Goal: Transaction & Acquisition: Book appointment/travel/reservation

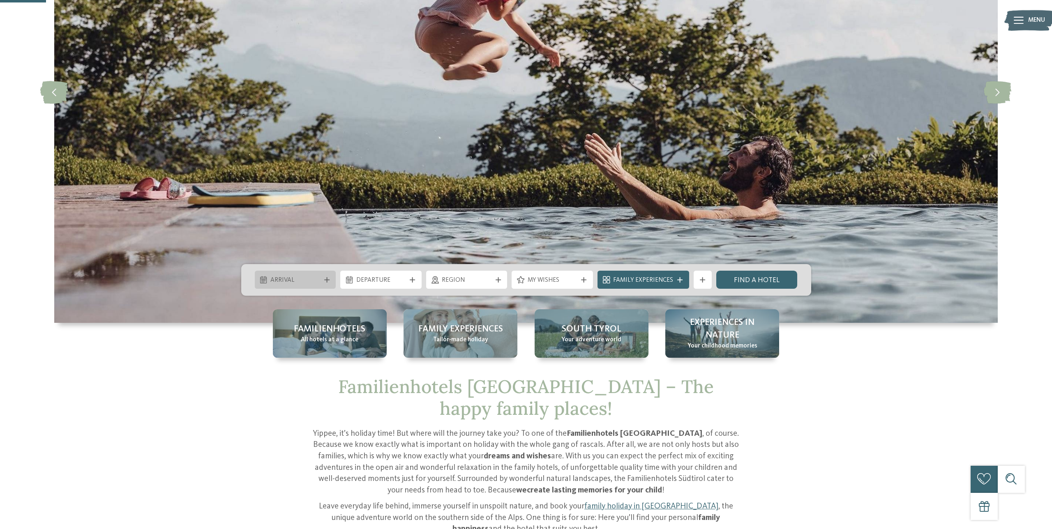
scroll to position [183, 0]
click at [320, 280] on span "Arrival" at bounding box center [295, 280] width 50 height 9
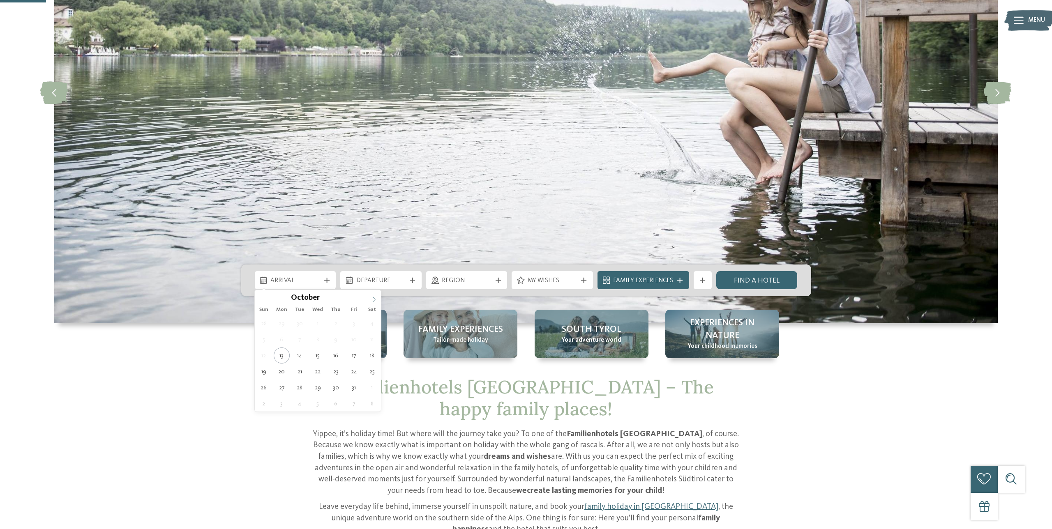
click at [372, 298] on icon at bounding box center [374, 300] width 6 height 6
type input "****"
click at [372, 298] on icon at bounding box center [374, 300] width 6 height 6
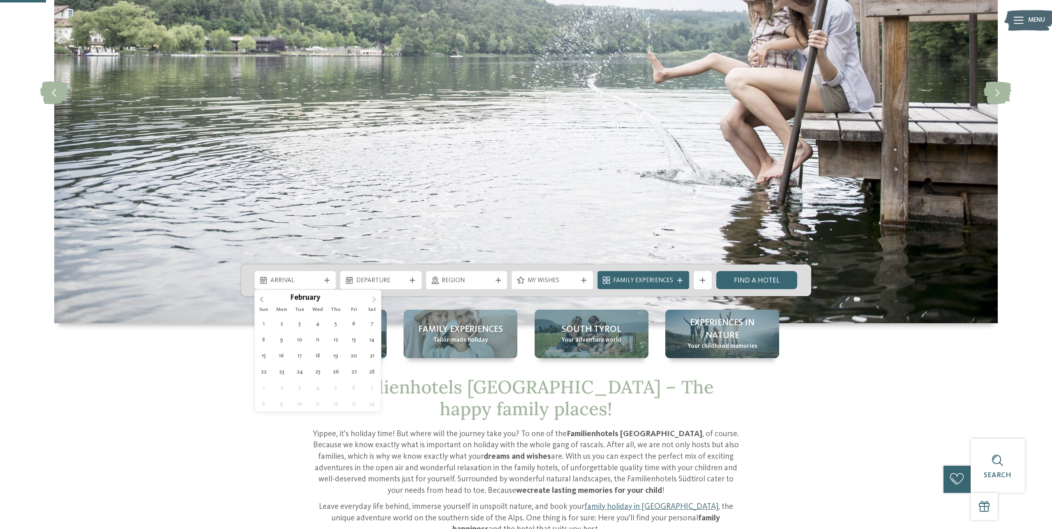
click at [372, 298] on icon at bounding box center [374, 300] width 6 height 6
click at [373, 300] on icon at bounding box center [374, 300] width 6 height 6
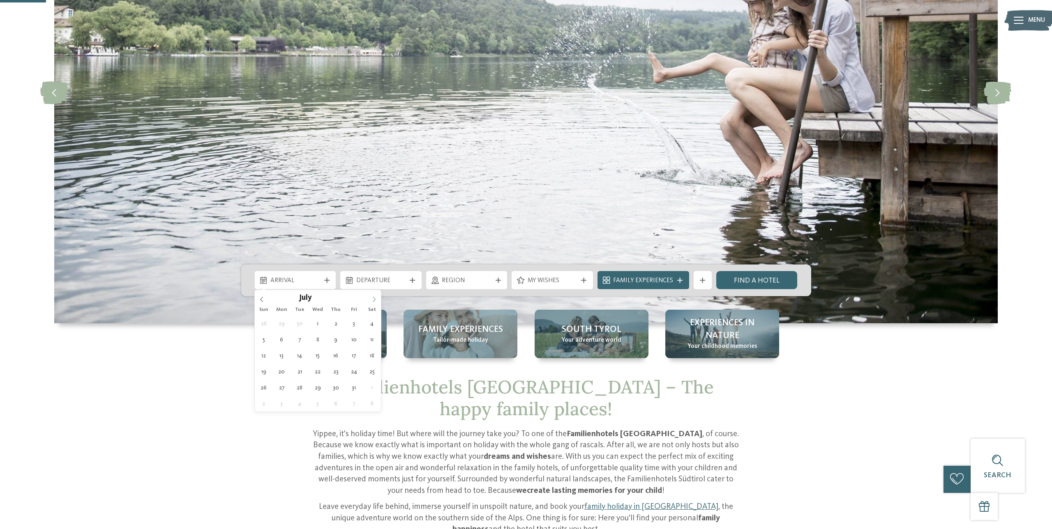
click at [376, 298] on icon at bounding box center [374, 300] width 6 height 6
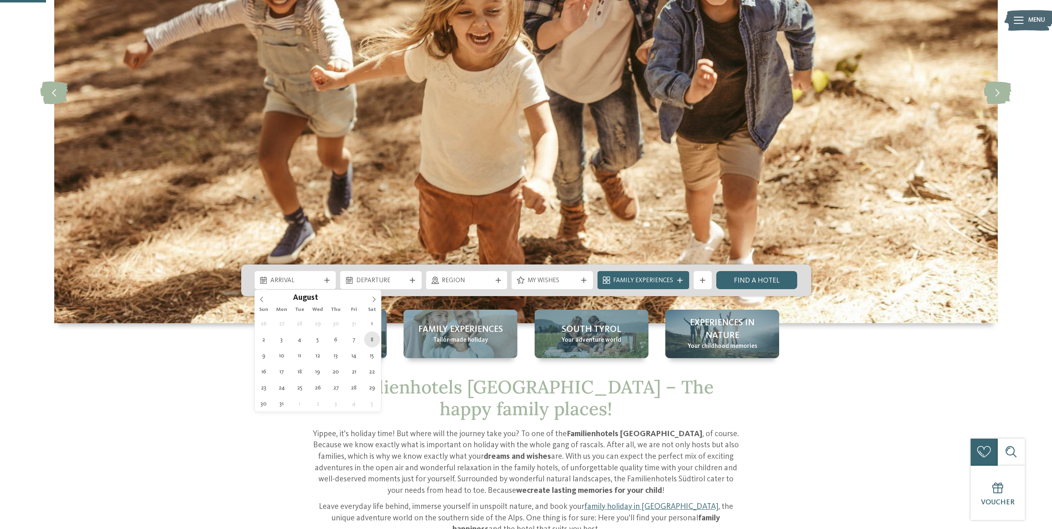
type div "[DATE]"
type input "****"
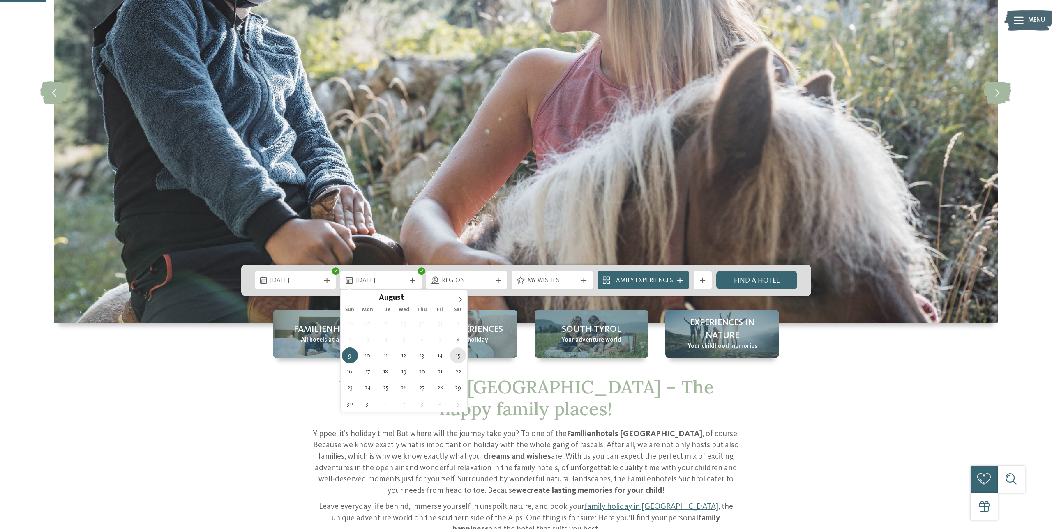
type div "[DATE]"
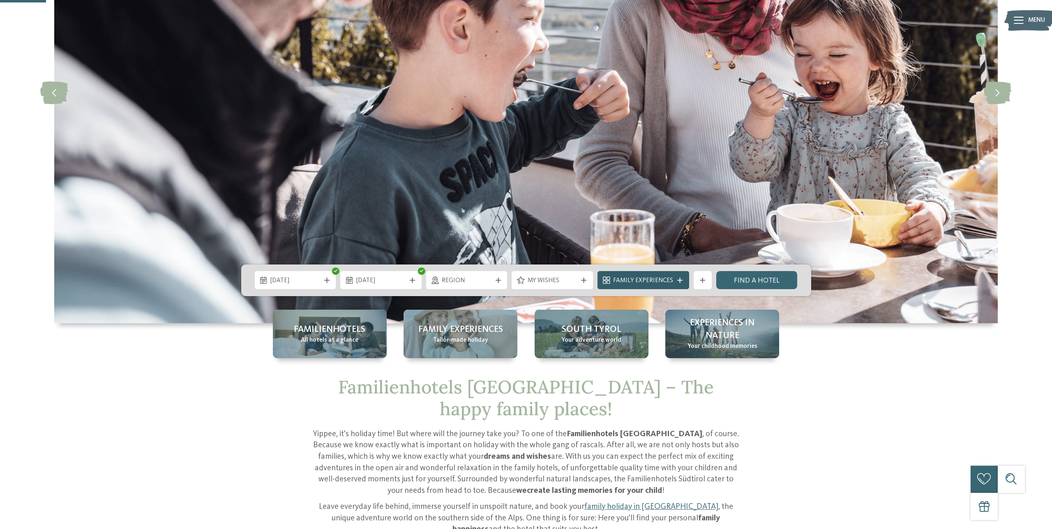
click at [663, 282] on span "Family Experiences" at bounding box center [643, 280] width 60 height 9
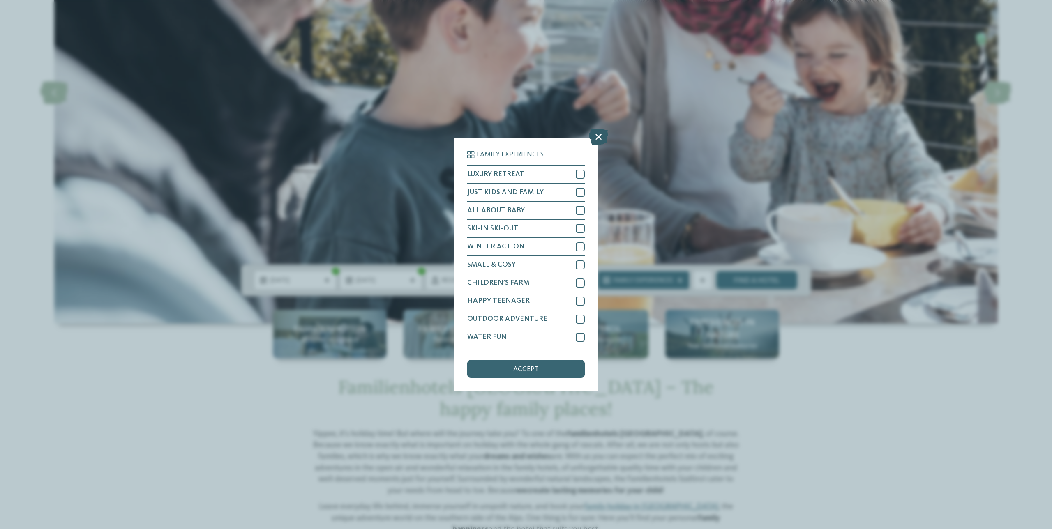
click at [596, 140] on icon at bounding box center [598, 137] width 19 height 16
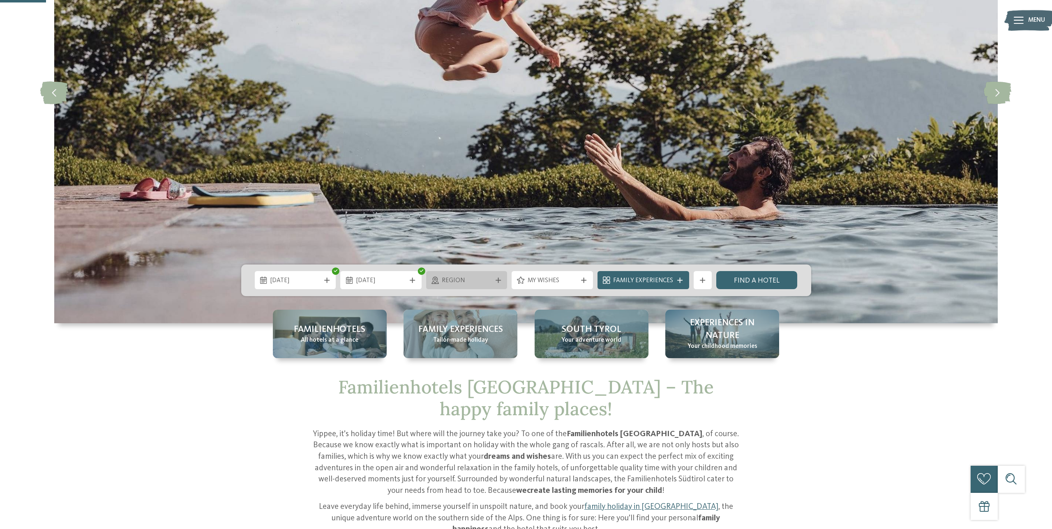
click at [482, 282] on span "Region" at bounding box center [467, 280] width 50 height 9
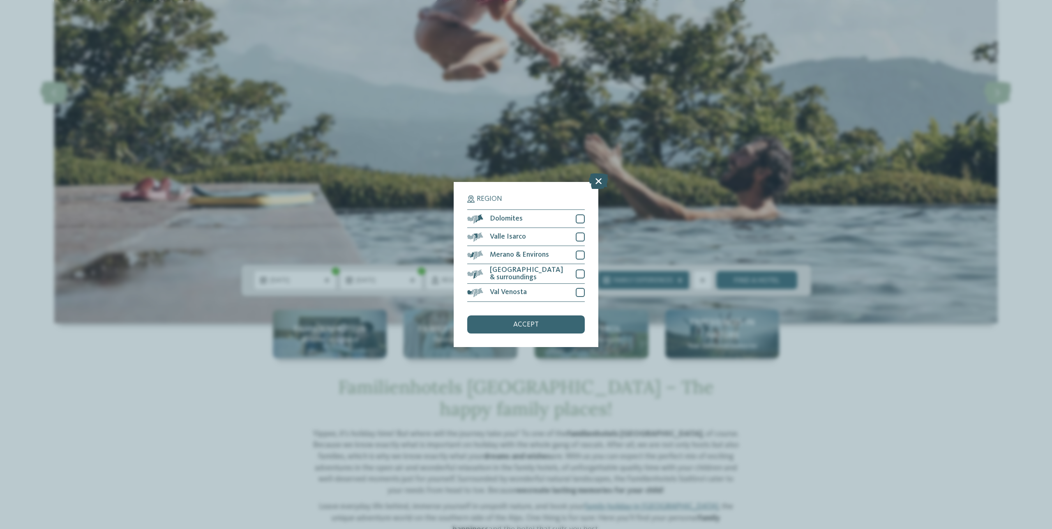
click at [595, 187] on icon at bounding box center [598, 182] width 19 height 16
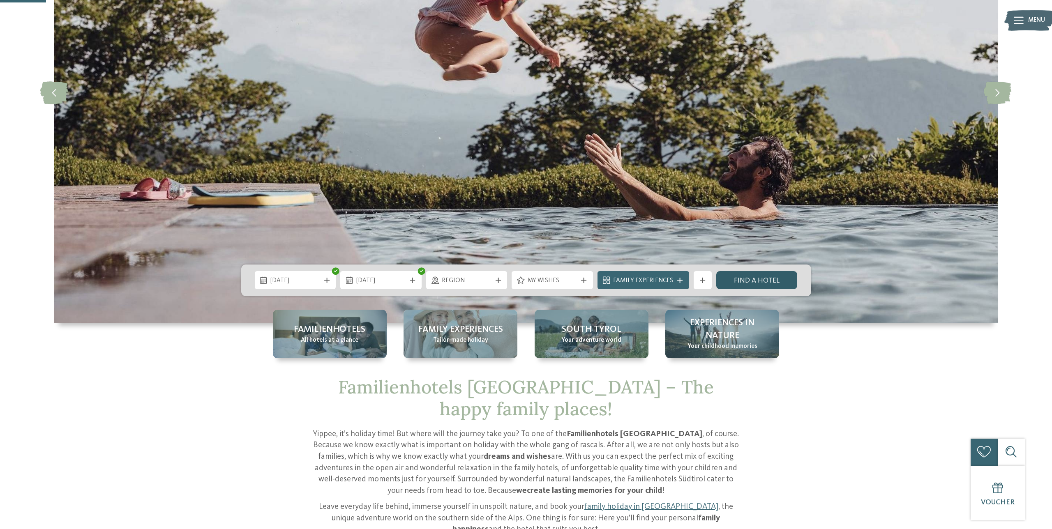
click at [770, 286] on link "Find a hotel" at bounding box center [756, 280] width 81 height 18
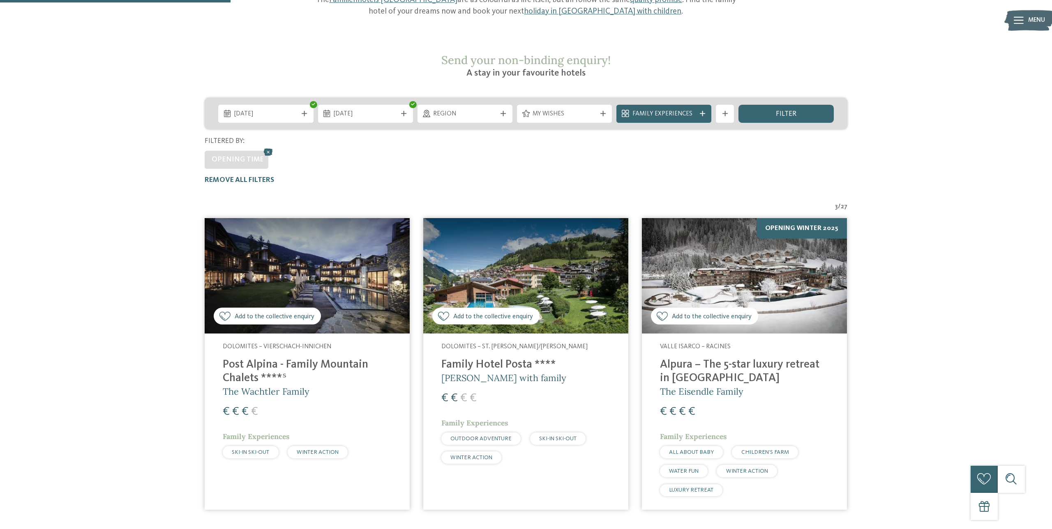
scroll to position [133, 0]
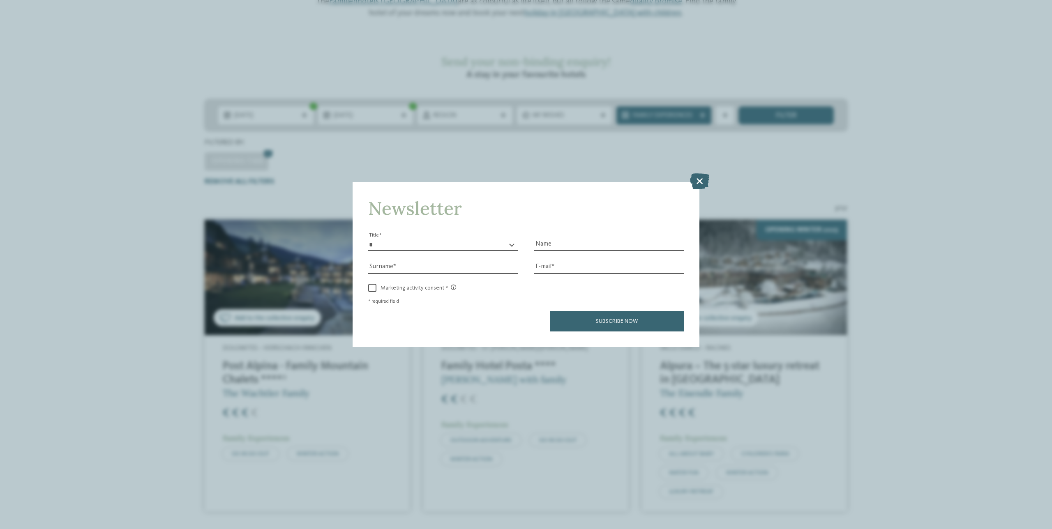
click at [371, 244] on select "* ** ** ****** **" at bounding box center [443, 245] width 150 height 12
drag, startPoint x: 704, startPoint y: 183, endPoint x: 695, endPoint y: 184, distance: 9.5
click at [704, 183] on icon at bounding box center [699, 181] width 19 height 16
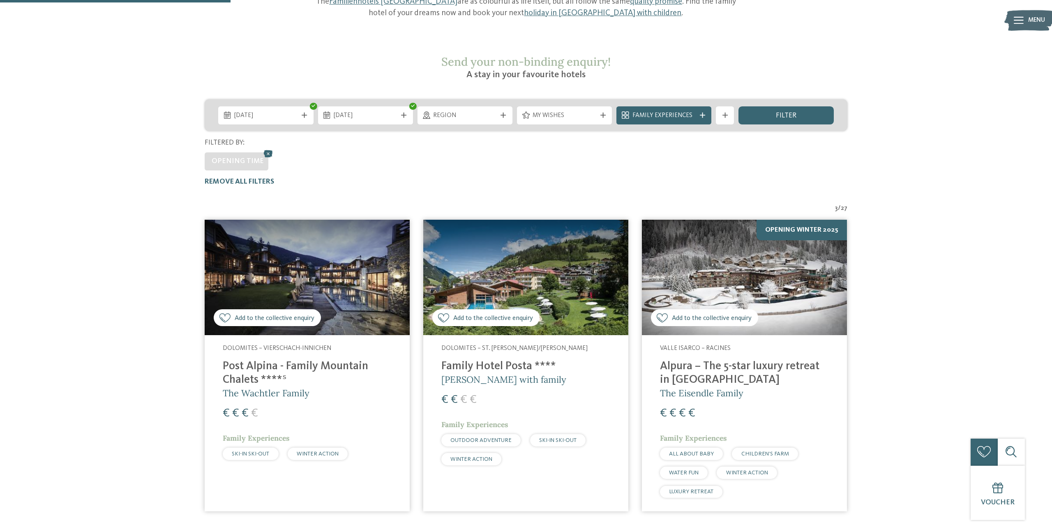
click at [311, 242] on img at bounding box center [307, 277] width 205 height 115
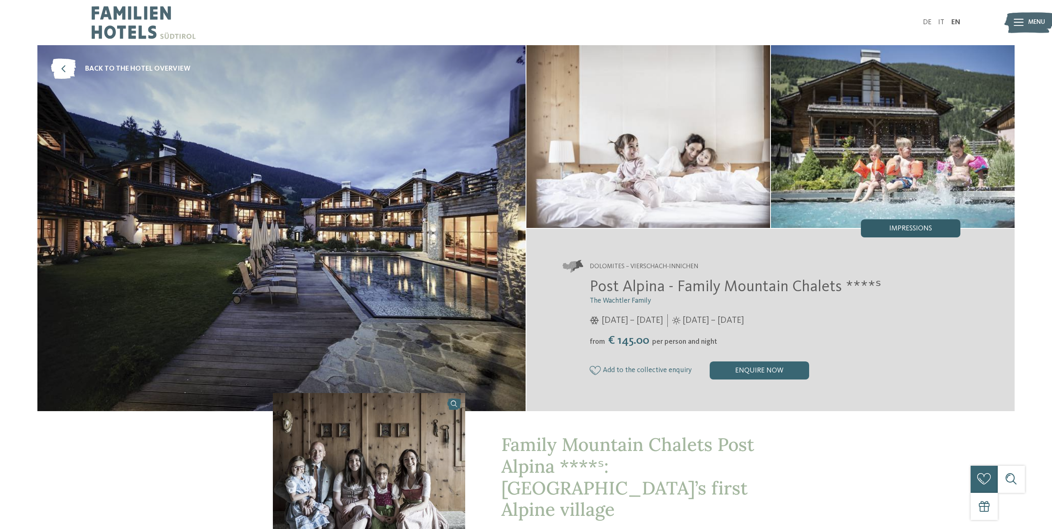
click at [904, 230] on span "Impressions" at bounding box center [910, 228] width 43 height 7
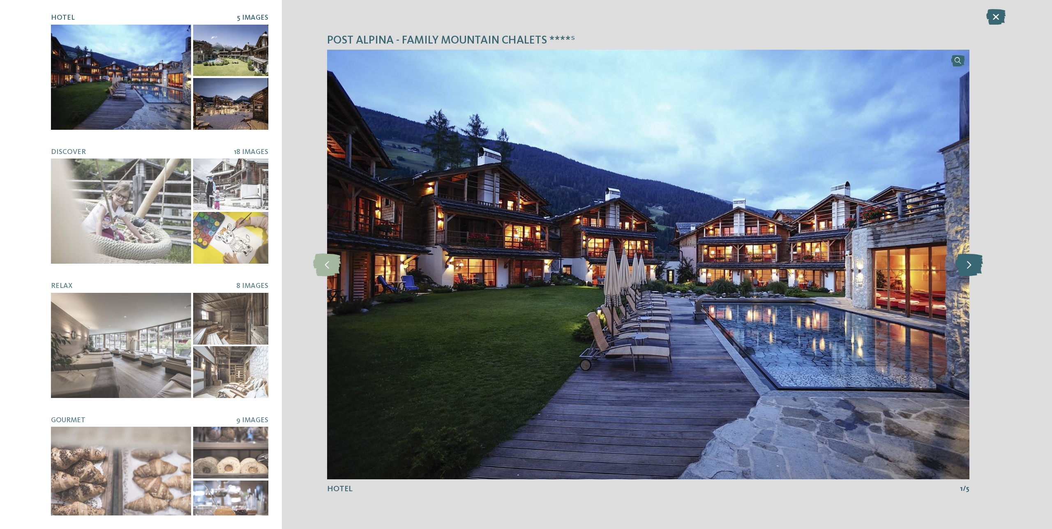
click at [969, 262] on icon at bounding box center [969, 264] width 28 height 23
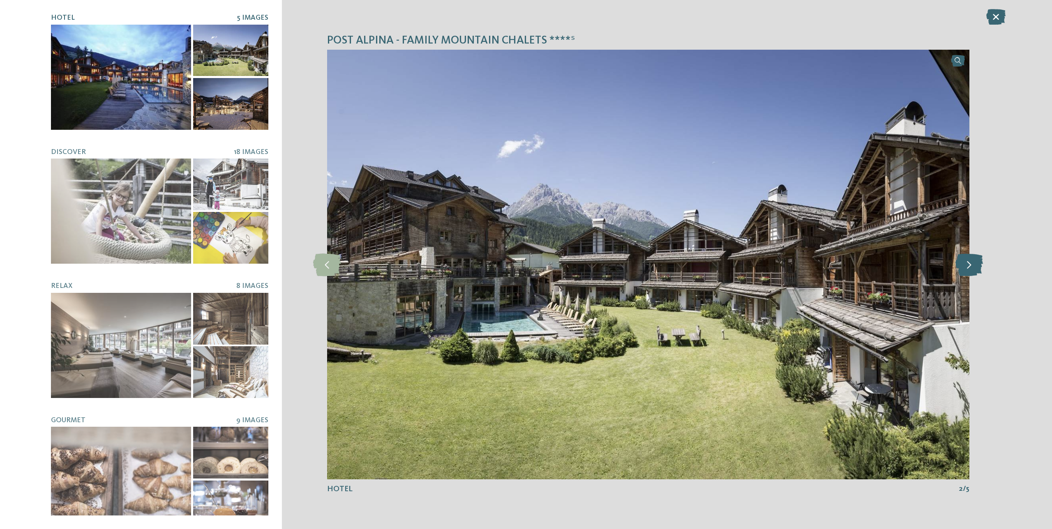
click at [976, 267] on icon at bounding box center [969, 264] width 28 height 23
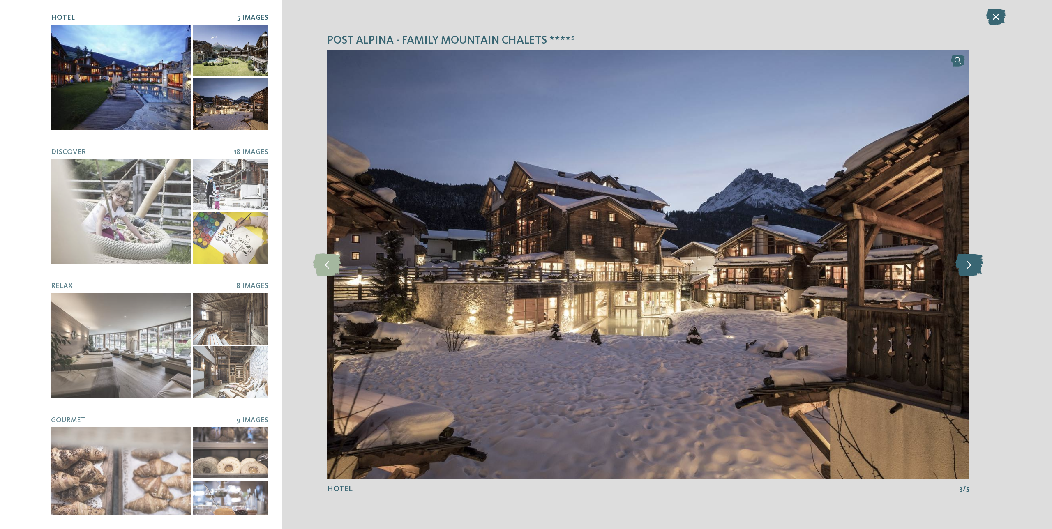
click at [976, 267] on icon at bounding box center [969, 264] width 28 height 23
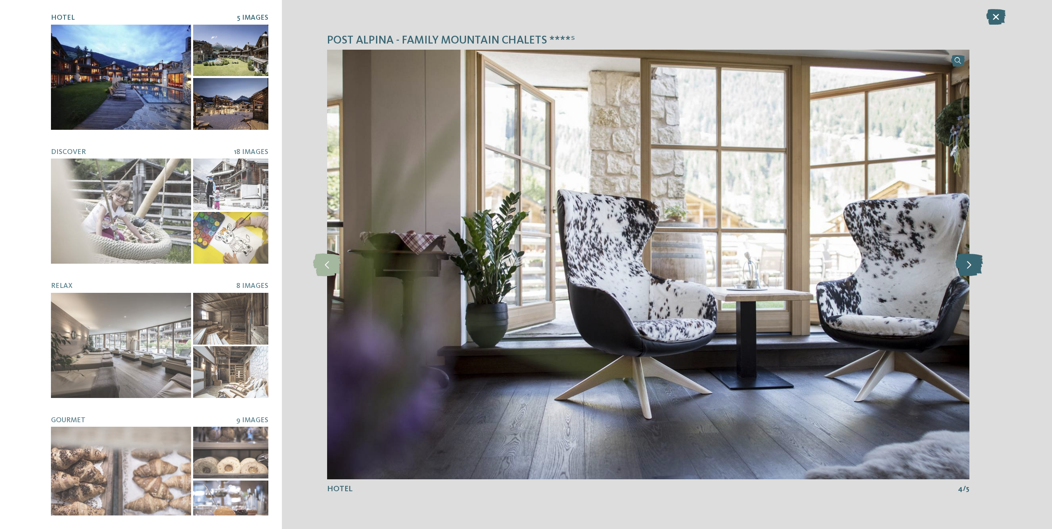
click at [976, 267] on icon at bounding box center [969, 264] width 28 height 23
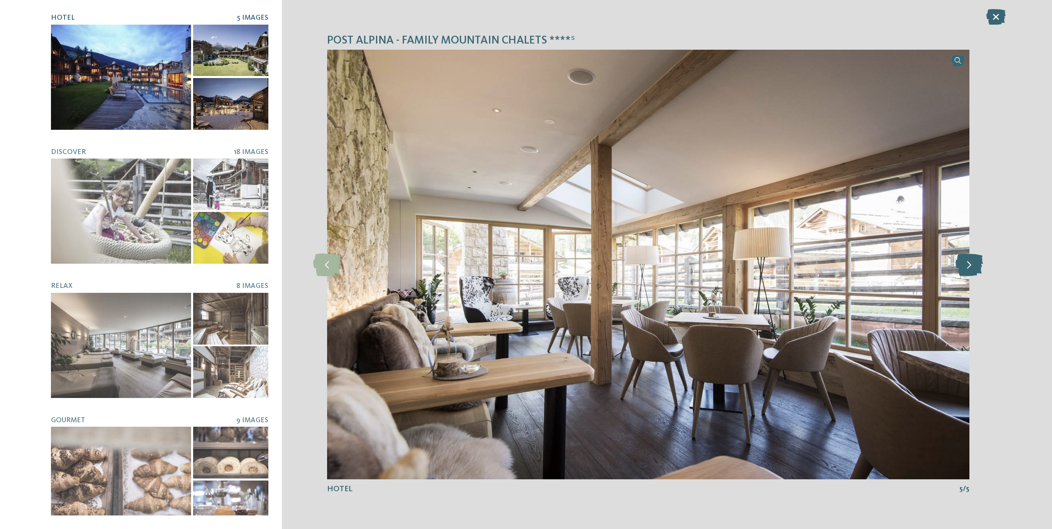
click at [976, 267] on icon at bounding box center [969, 264] width 28 height 23
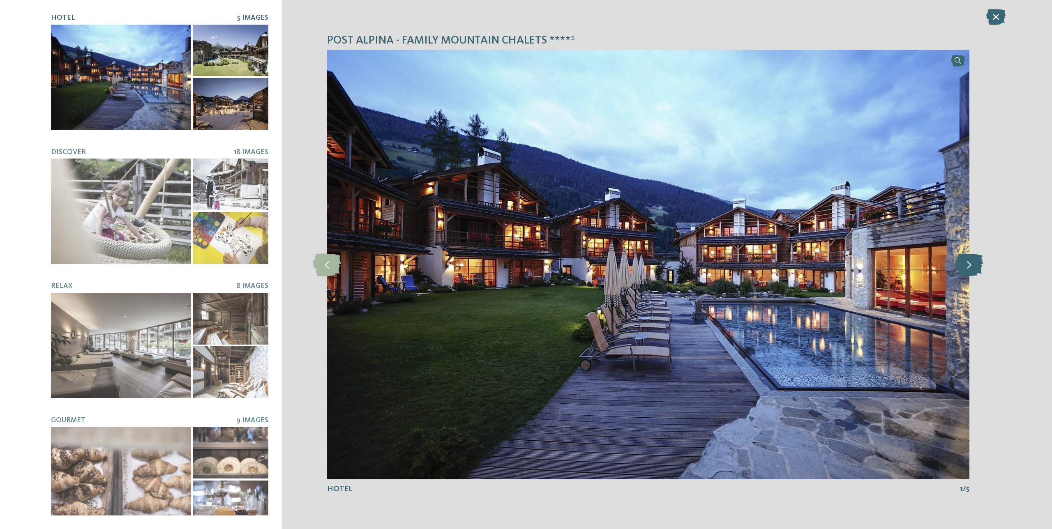
click at [976, 267] on icon at bounding box center [969, 264] width 28 height 23
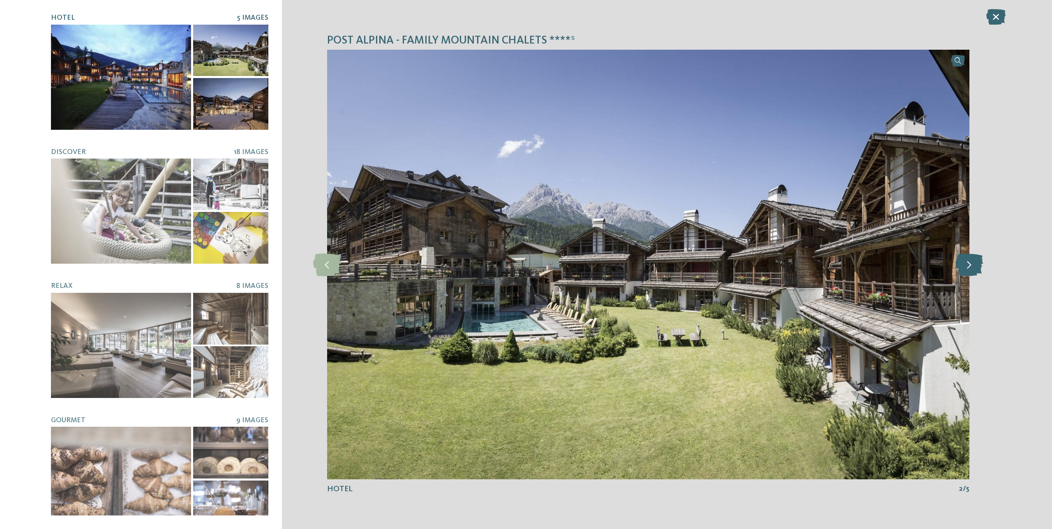
click at [976, 267] on icon at bounding box center [969, 264] width 28 height 23
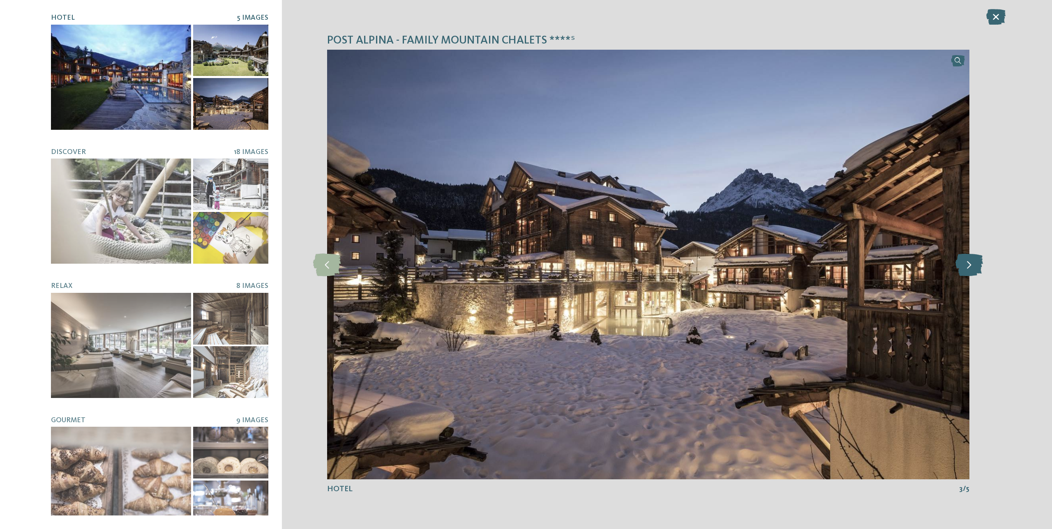
click at [976, 267] on icon at bounding box center [969, 264] width 28 height 23
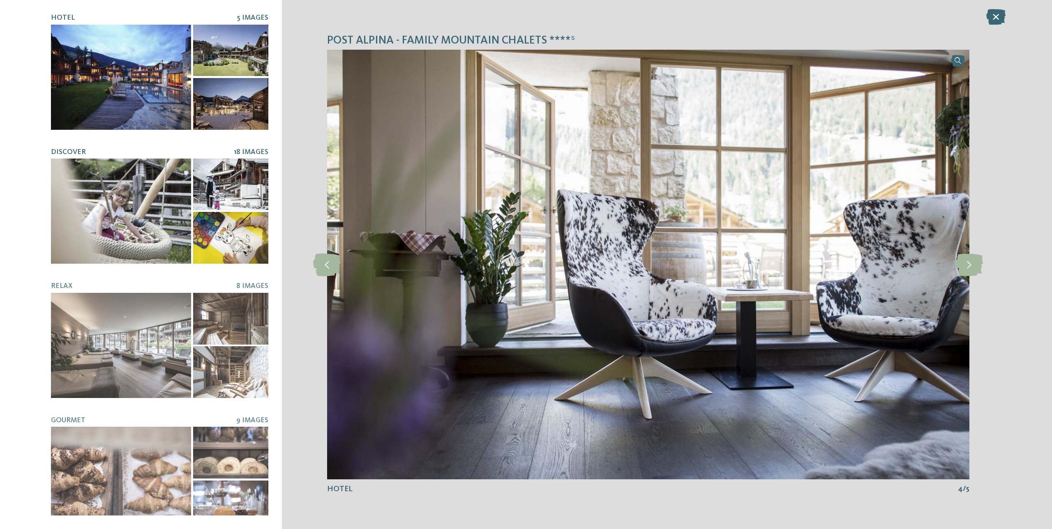
click at [143, 184] on div at bounding box center [121, 211] width 140 height 105
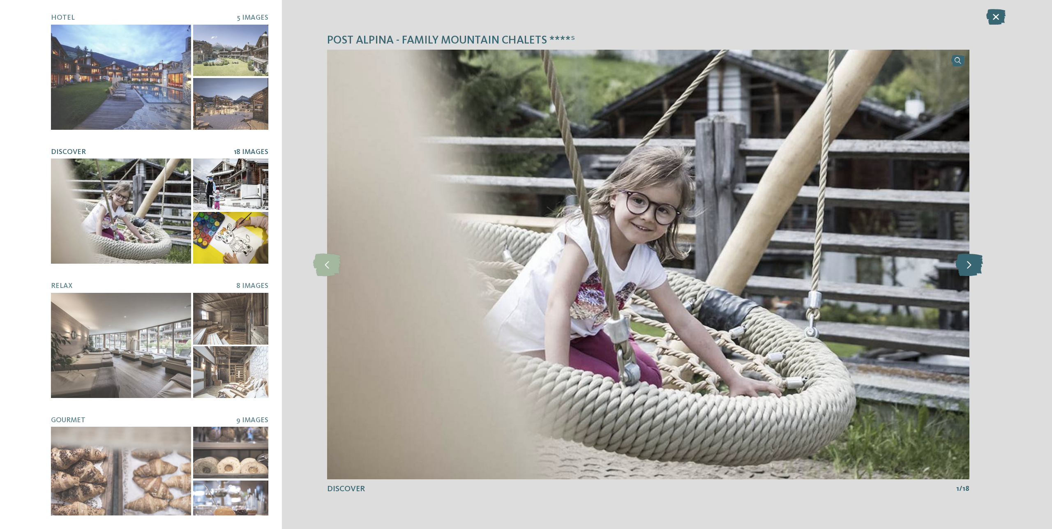
click at [969, 264] on icon at bounding box center [969, 264] width 28 height 23
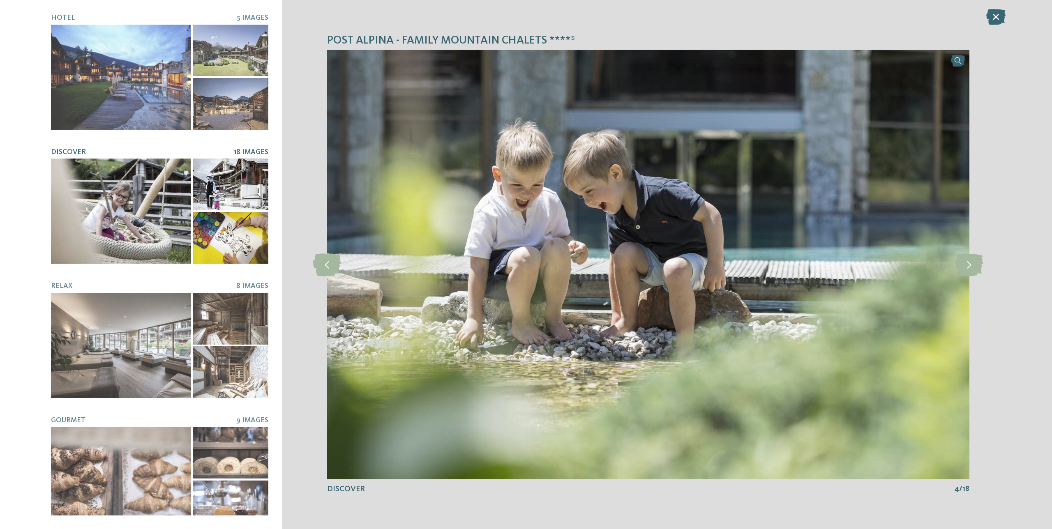
drag, startPoint x: 997, startPoint y: 15, endPoint x: 812, endPoint y: 93, distance: 200.3
click at [997, 15] on icon at bounding box center [995, 17] width 19 height 16
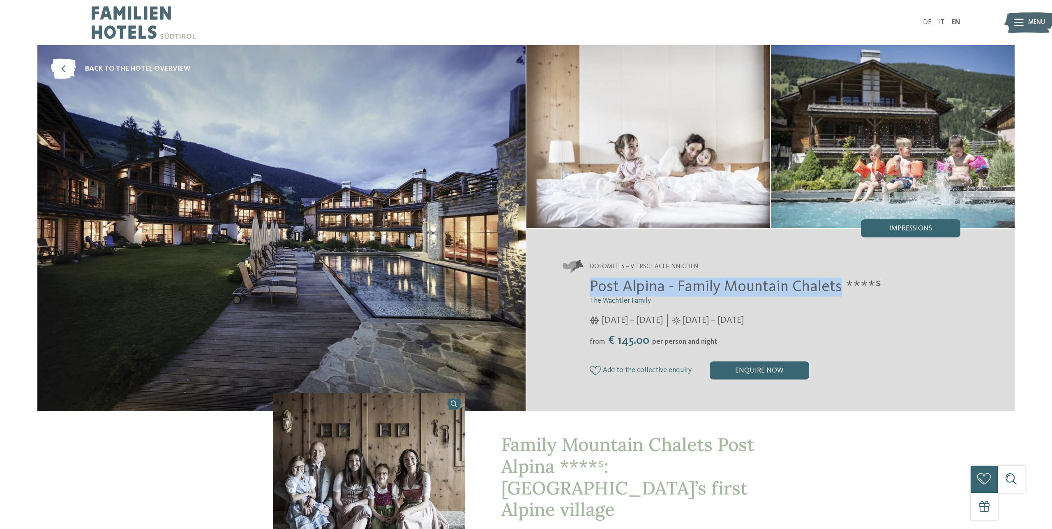
drag, startPoint x: 593, startPoint y: 285, endPoint x: 839, endPoint y: 295, distance: 246.6
click at [839, 294] on span "Post Alpina - Family Mountain Chalets ****ˢ" at bounding box center [735, 287] width 292 height 16
copy span "Post Alpina - Family Mountain Chalets"
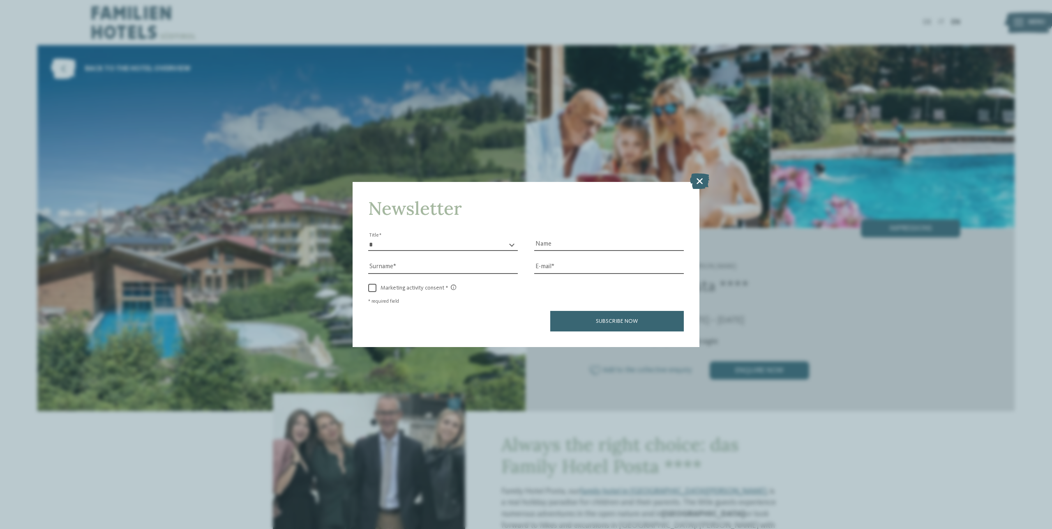
click at [693, 179] on icon at bounding box center [699, 181] width 19 height 16
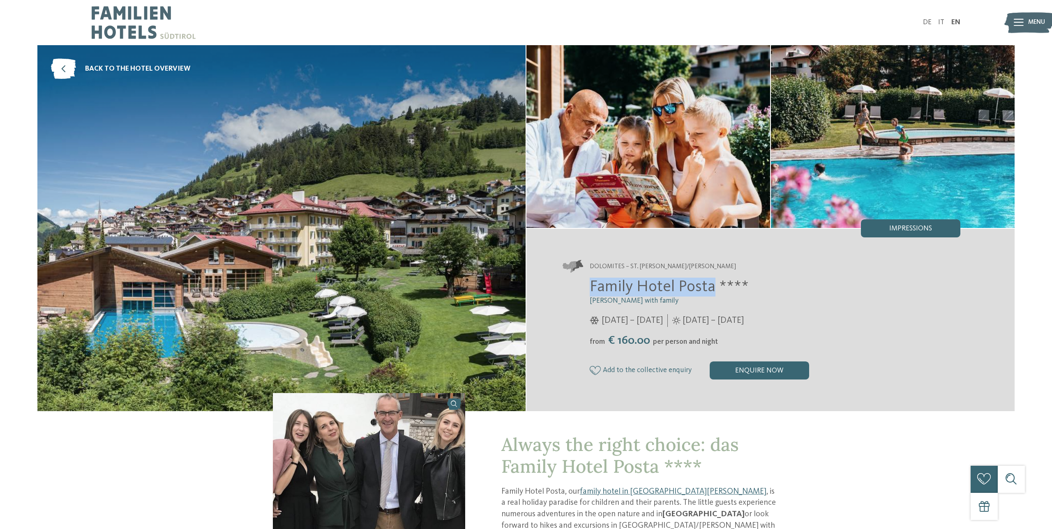
drag, startPoint x: 712, startPoint y: 286, endPoint x: 578, endPoint y: 295, distance: 133.8
click at [576, 295] on div "Family Hotel Posta **** Elisabeth Ploner with family 05/12/2025 – 22/03/2026 fr…" at bounding box center [761, 329] width 398 height 102
copy span "Family Hotel Posta"
